Goal: Find specific page/section: Find specific page/section

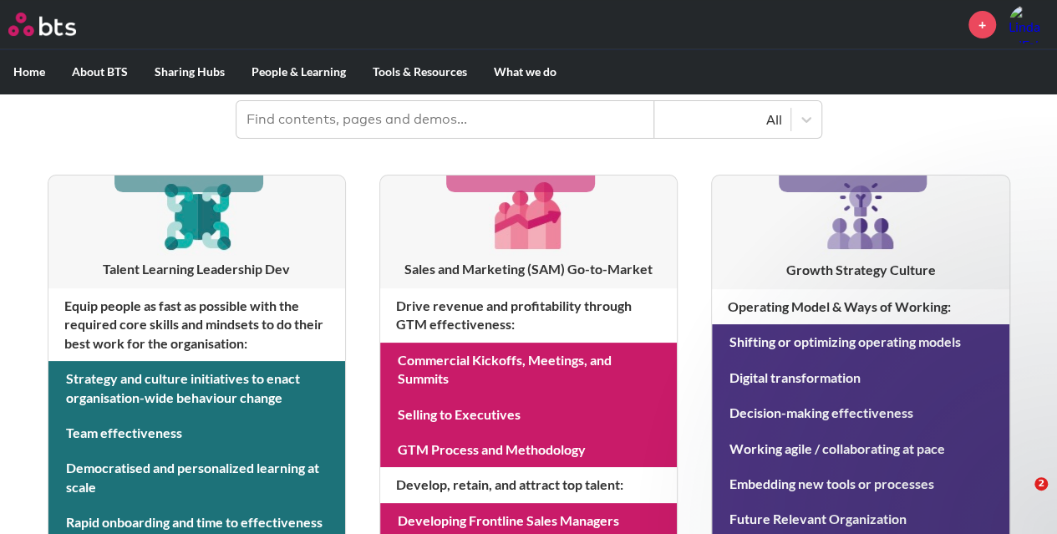
scroll to position [237, 0]
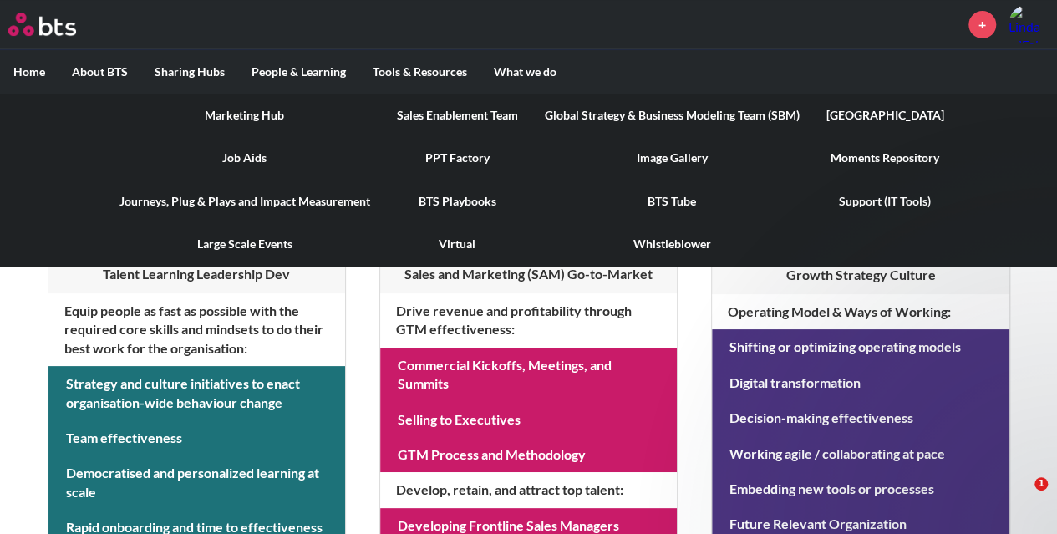
click at [460, 156] on link "PPT Factory" at bounding box center [457, 157] width 148 height 43
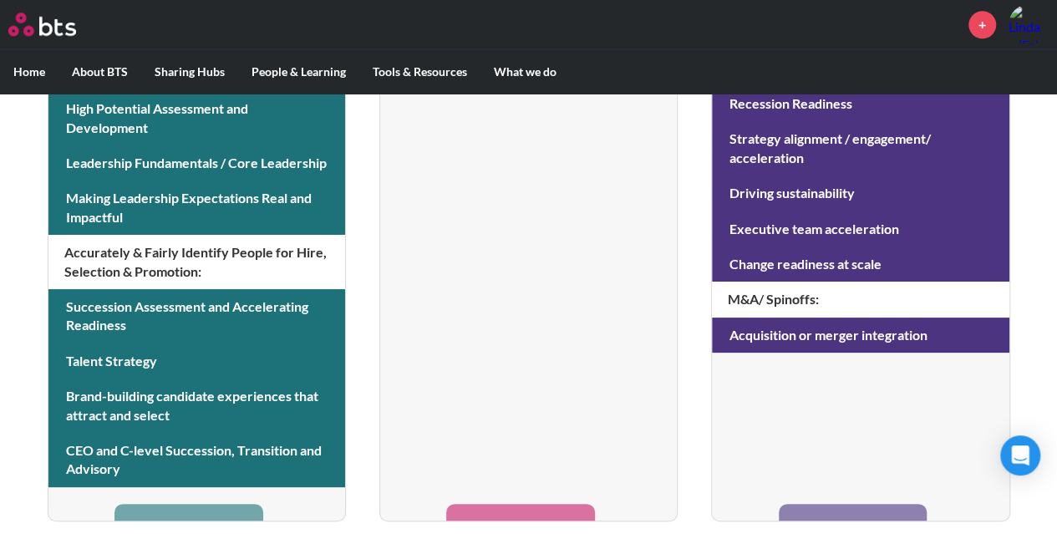
scroll to position [894, 0]
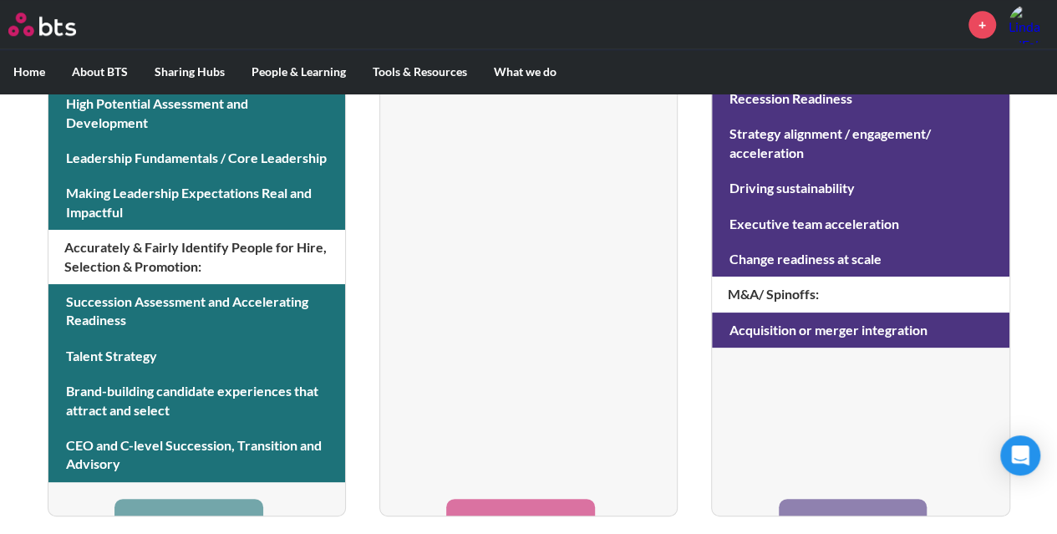
click at [521, 504] on li "Sales and Marketing ([PERSON_NAME]) Go-to-Market Drive revenue and profitabilit…" at bounding box center [528, 19] width 298 height 993
